Goal: Transaction & Acquisition: Purchase product/service

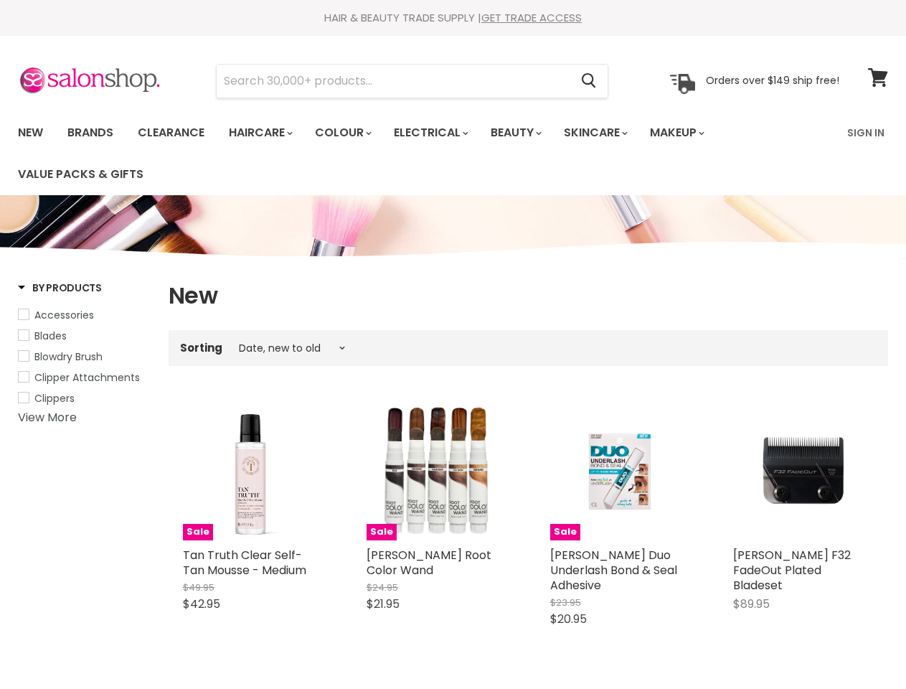
select select "created-descending"
